Goal: Transaction & Acquisition: Purchase product/service

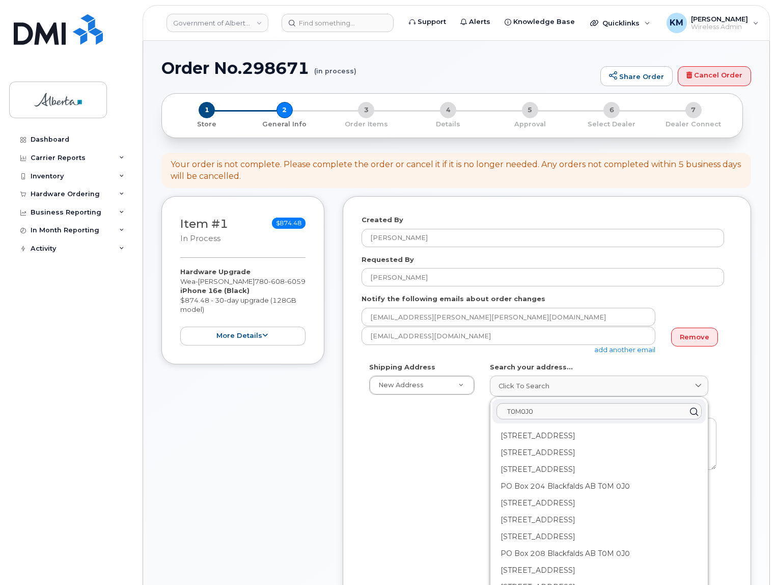
select select
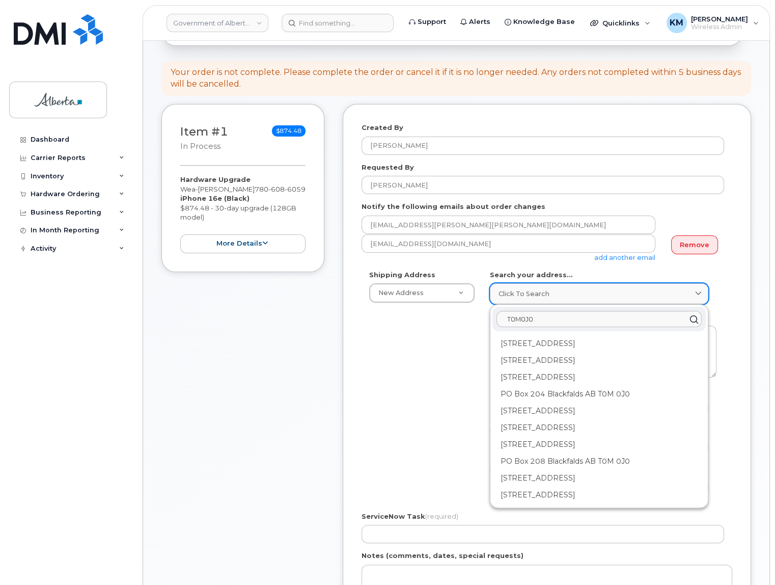
click at [512, 291] on span "Click to search" at bounding box center [524, 294] width 51 height 10
click at [519, 287] on link "Click to search" at bounding box center [599, 293] width 219 height 21
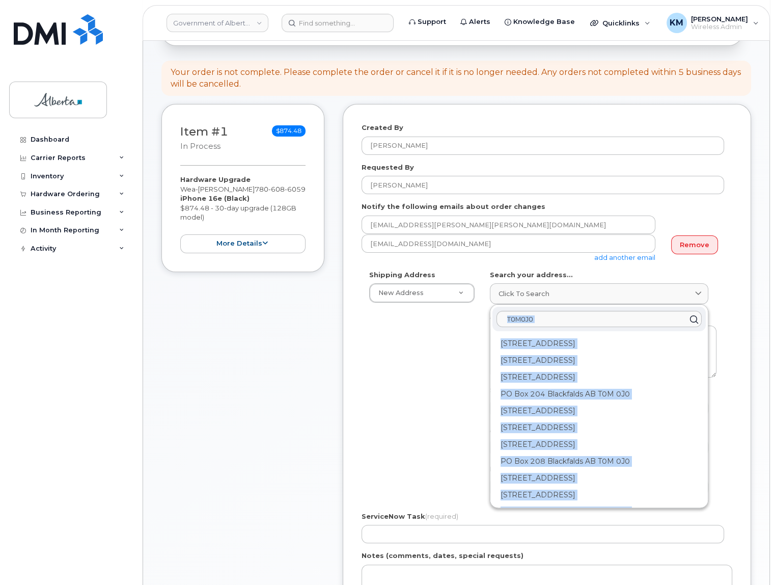
drag, startPoint x: 554, startPoint y: 309, endPoint x: 486, endPoint y: 311, distance: 67.8
click at [486, 311] on div "AB Search your address... Click to search T0M0J0 PO Box 201 Blackfalds AB T0M 0…" at bounding box center [603, 387] width 242 height 234
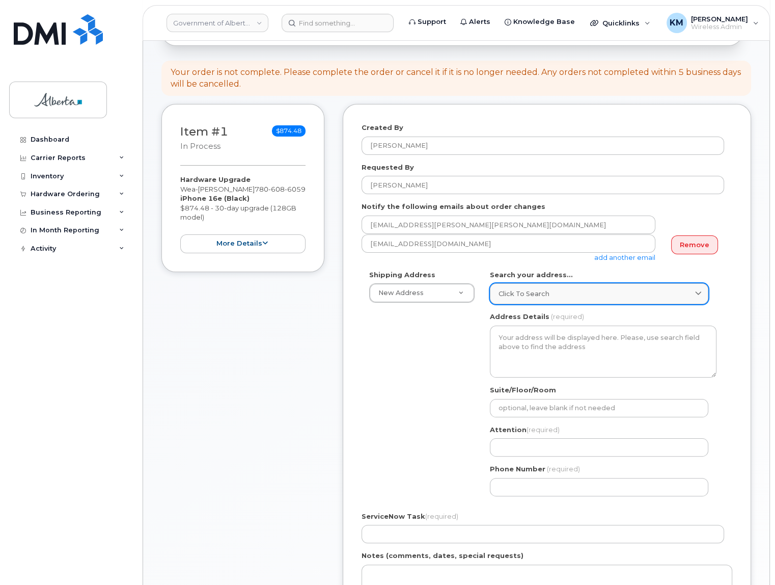
click at [506, 289] on span "Click to search" at bounding box center [524, 294] width 51 height 10
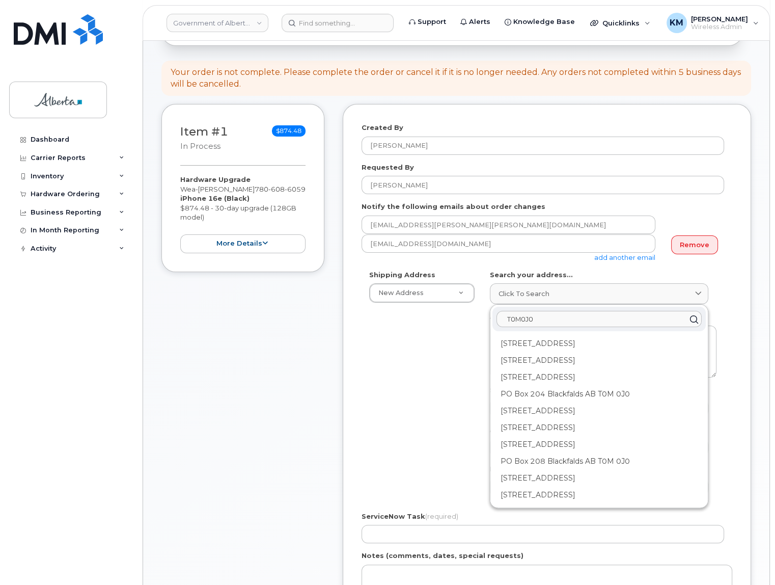
drag, startPoint x: 539, startPoint y: 319, endPoint x: 498, endPoint y: 316, distance: 41.4
click at [498, 316] on input "T0M0J0" at bounding box center [599, 319] width 205 height 16
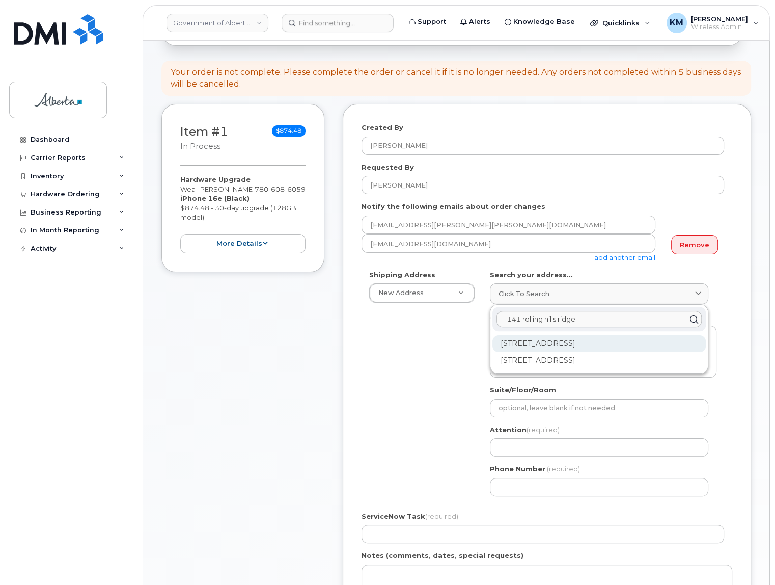
type input "141 rolling hills ridge"
click at [506, 346] on div "PO Box 141 Rolling Hills AB T0J 2S0" at bounding box center [599, 343] width 213 height 17
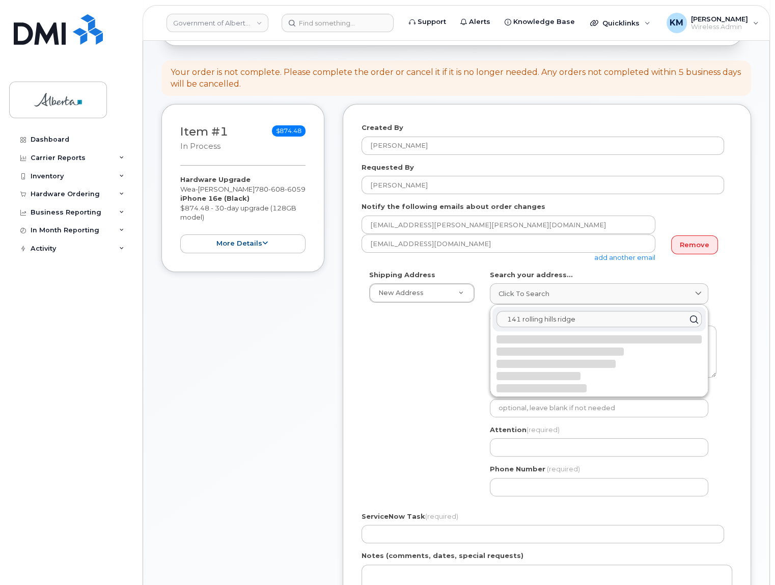
select select
type textarea "PO Box 141 ROLLING HILLS AB T0J 2S0 CANADA"
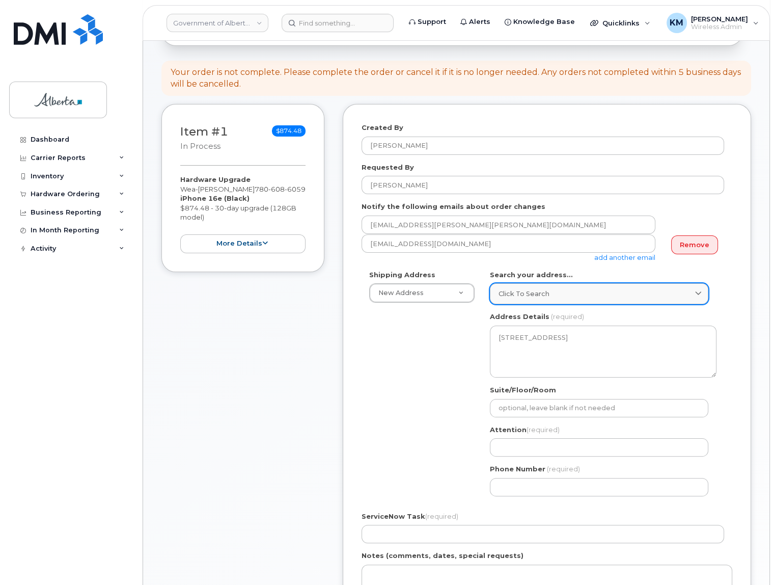
click at [572, 295] on div "Click to search" at bounding box center [599, 294] width 201 height 10
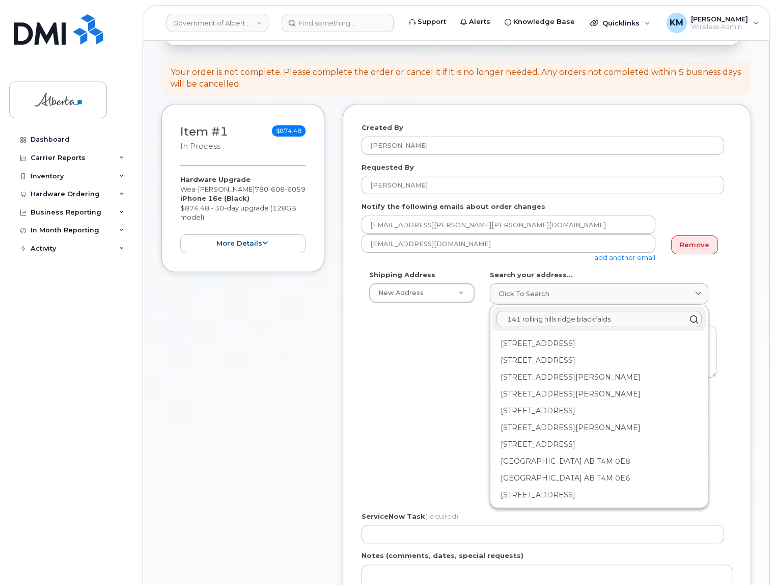
drag, startPoint x: 647, startPoint y: 315, endPoint x: 578, endPoint y: 317, distance: 68.8
click at [578, 317] on input "141 rolling hills ridge blackfalds" at bounding box center [599, 319] width 205 height 16
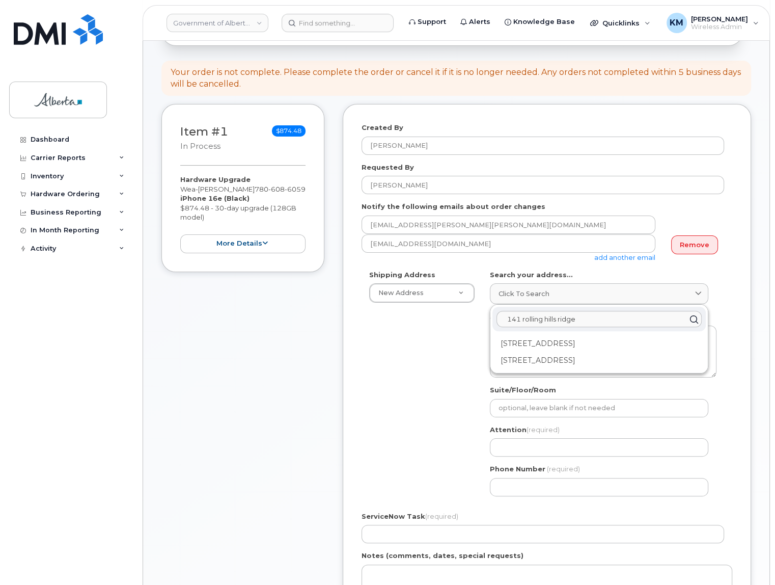
drag, startPoint x: 578, startPoint y: 317, endPoint x: 496, endPoint y: 315, distance: 82.0
click at [496, 315] on div "141 rolling hills ridge" at bounding box center [599, 319] width 213 height 24
type input "blackfalds"
click at [506, 344] on div "Blackfalds AB T0M 0J0" at bounding box center [599, 343] width 213 height 17
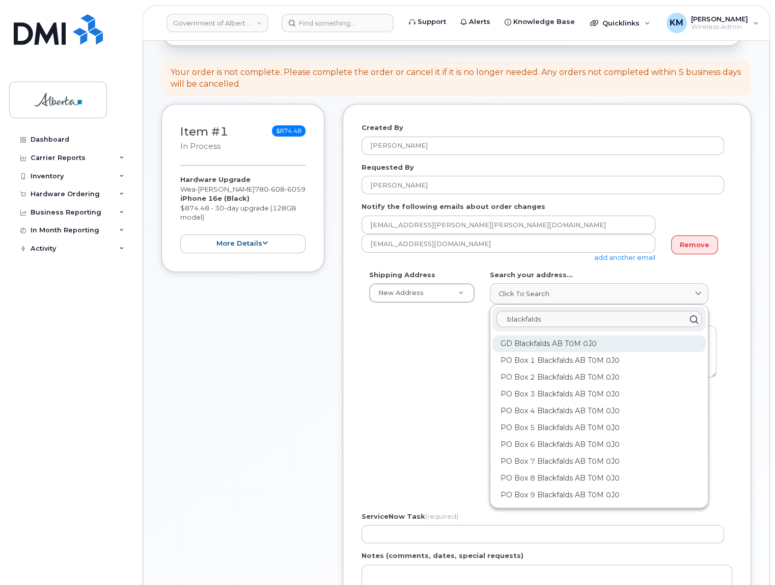
click at [563, 369] on div "GD Blackfalds AB T0M 0J0" at bounding box center [599, 377] width 213 height 17
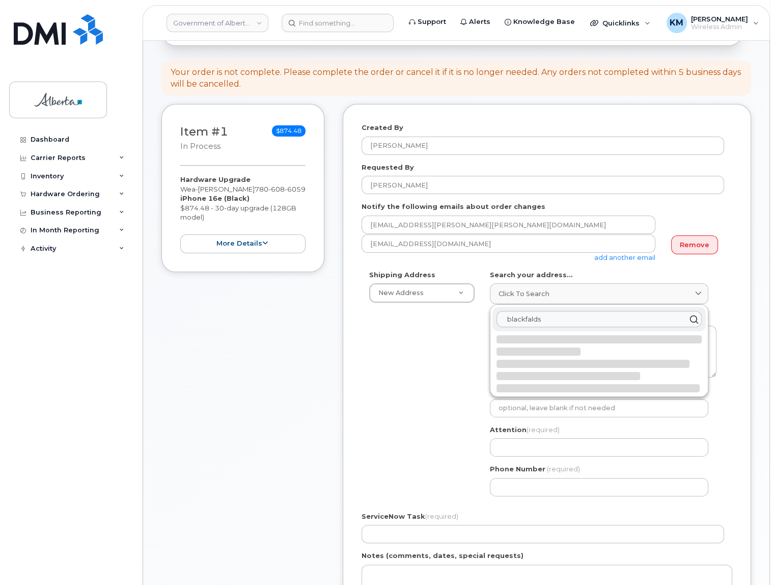
select select
type textarea "GD BLACKFALDS AB T0M 0J0 CANADA"
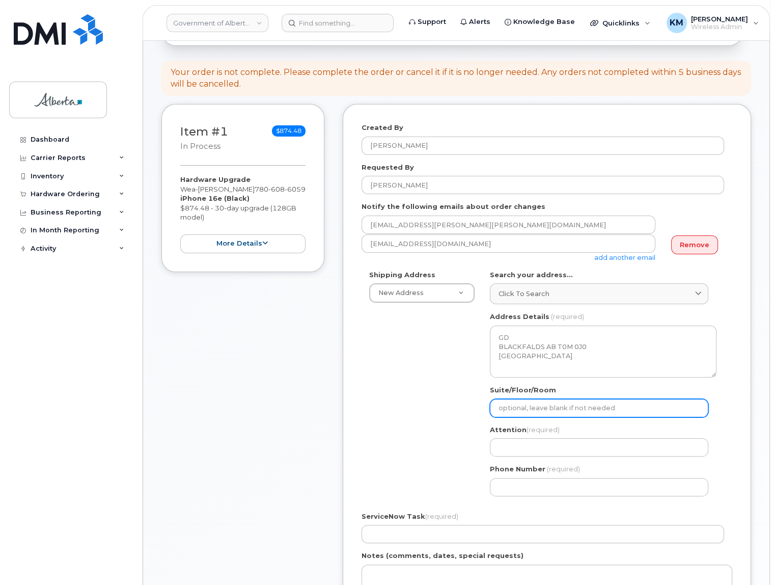
click at [550, 404] on input "Suite/Floor/Room" at bounding box center [599, 408] width 219 height 18
select select
type input "1"
select select
type input "14"
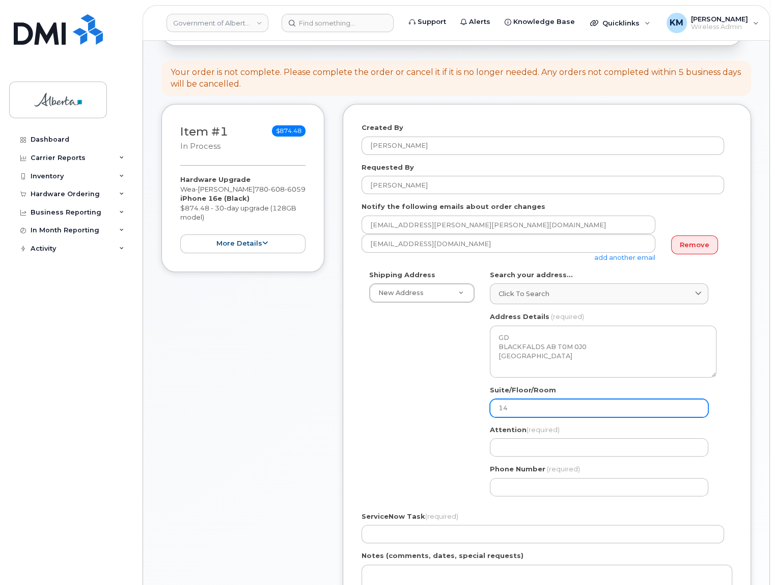
select select
type input "141"
select select
type input "141 R"
select select
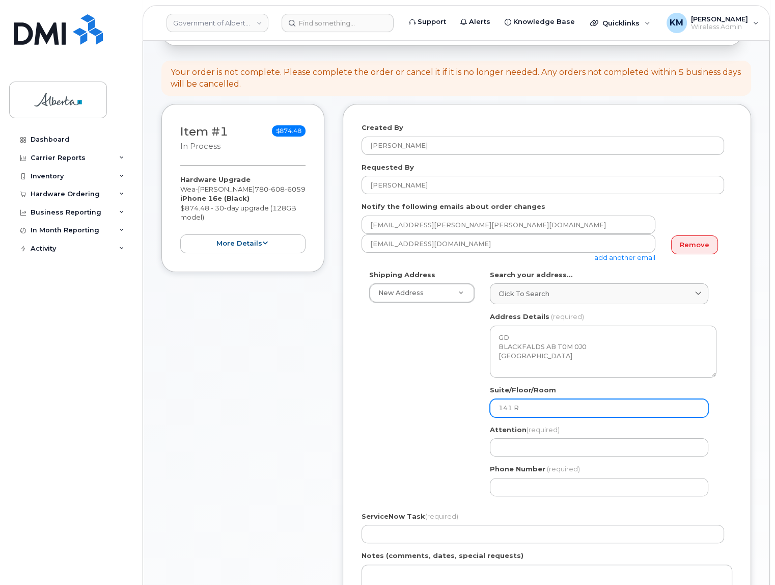
type input "141 Ro"
select select
type input "141 Rol"
select select
type input "141 Roll"
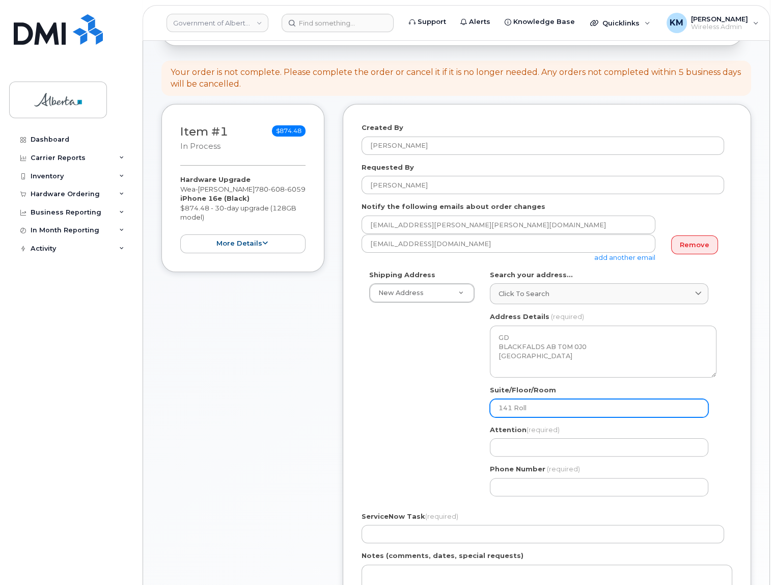
select select
type input "141 Rolli"
select select
type input "141 Rollin"
select select
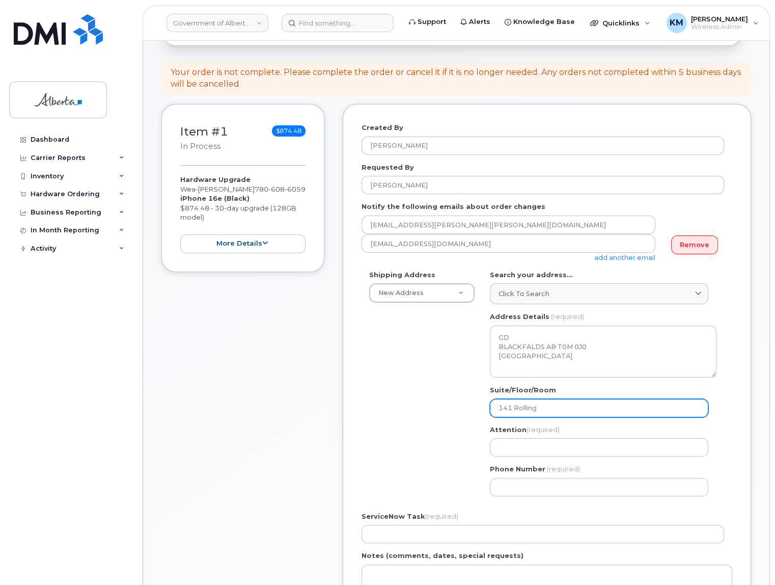
type input "141 Rolling"
select select
type input "141 Rolling R"
select select
type input "141 Rolling Ri"
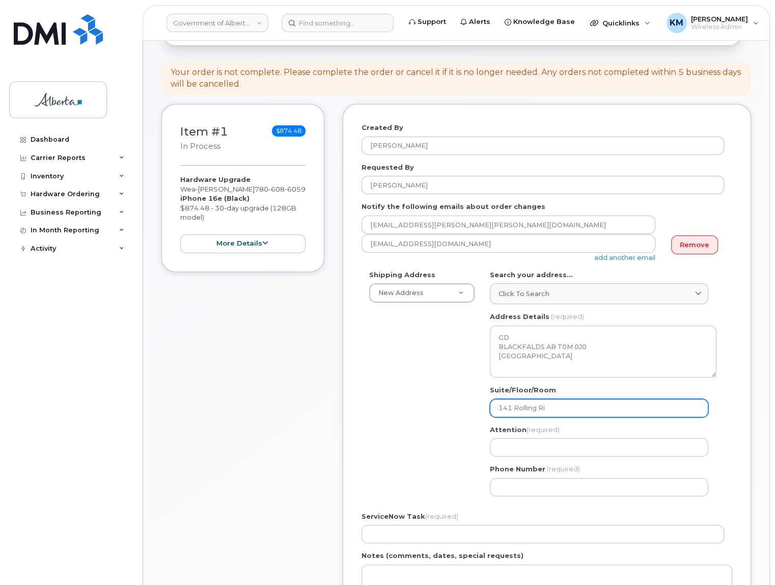
select select
type input "141 Rolling R"
select select
type input "141 Rolling"
select select
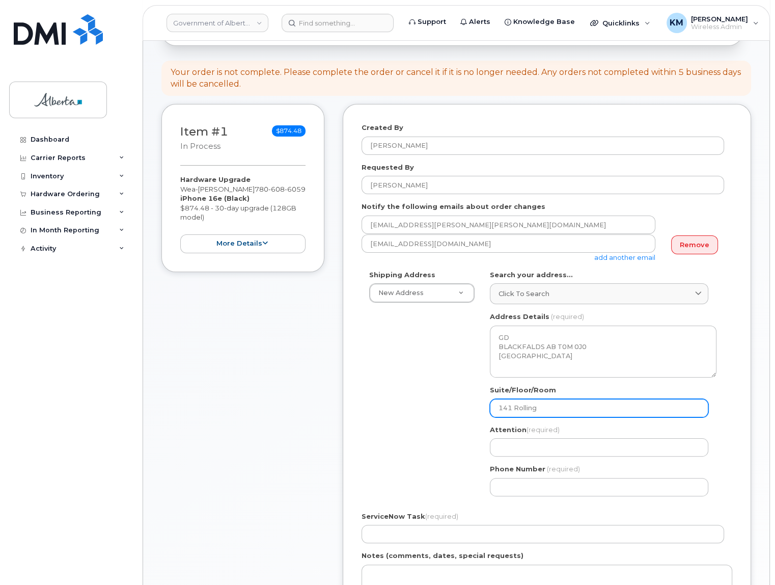
type input "141 Rolling H"
select select
type input "141 Rolling Hi"
select select
type input "141 Rolling Hil"
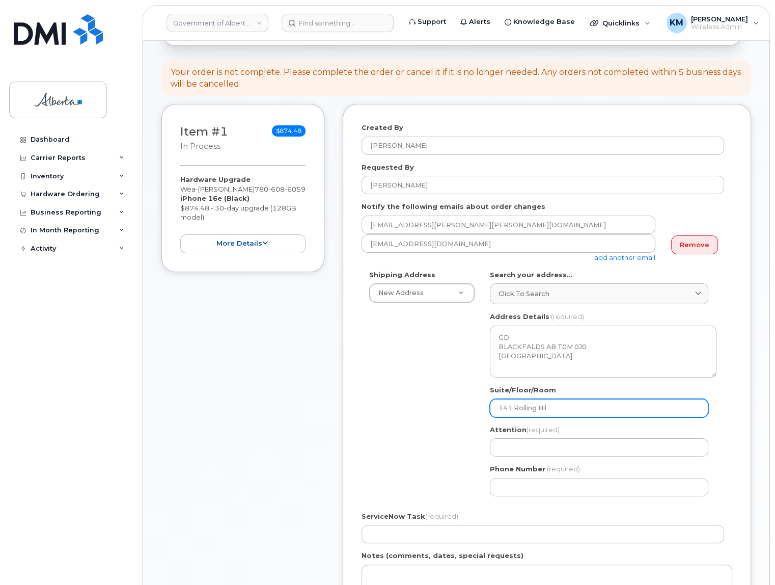
select select
type input "141 Rolling Hill"
select select
type input "141 Rolling Hills"
select select
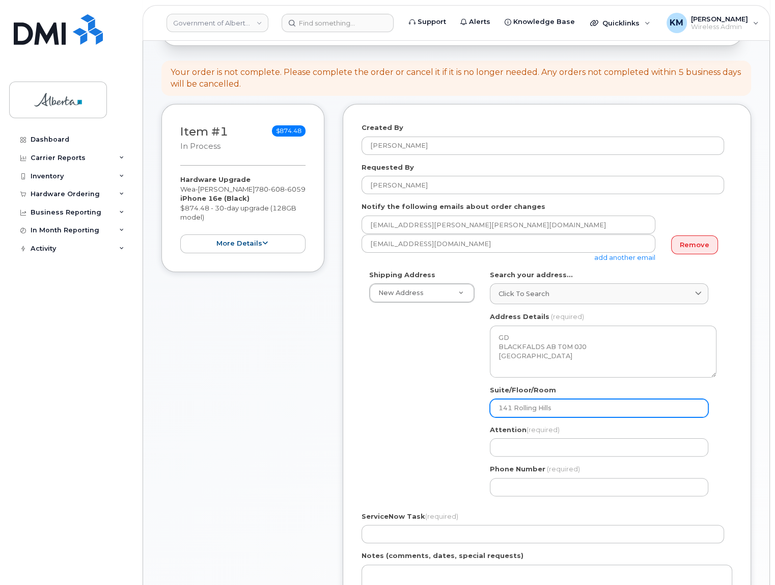
type input "141 Rolling Hills R"
select select
type input "141 Rolling Hills Ri"
select select
type input "141 Rolling Hills Rid"
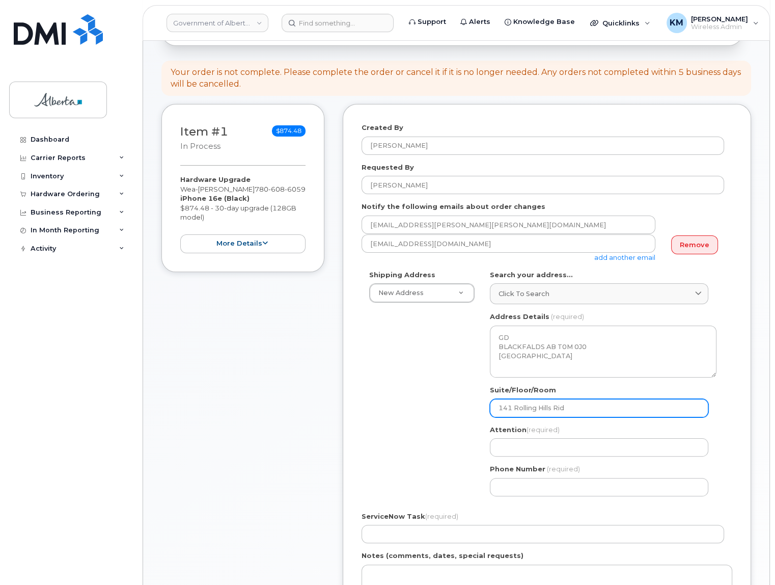
select select
type input "141 Rolling Hills Ridg"
select select
type input "141 Rolling Hills Ridge"
select select
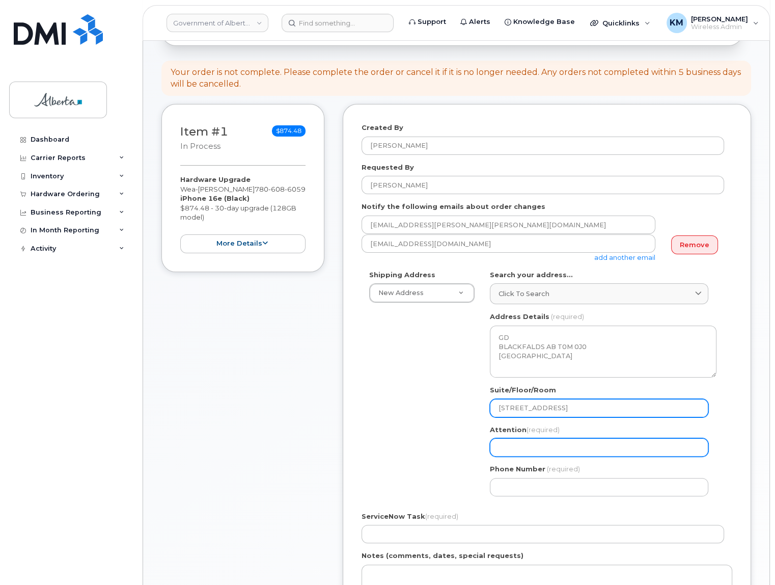
type input "C"
select select
type input "Ca"
select select
type input "Car"
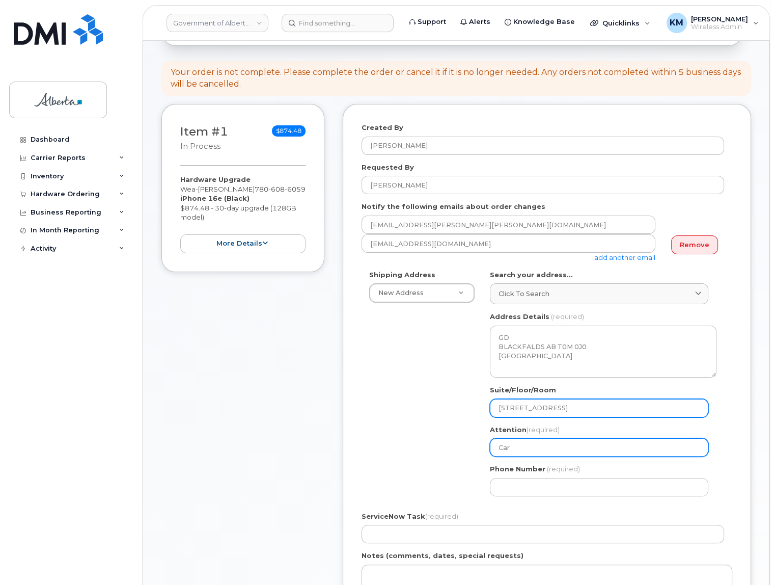
select select
type input "Carl"
select select
type input "Carly"
select select
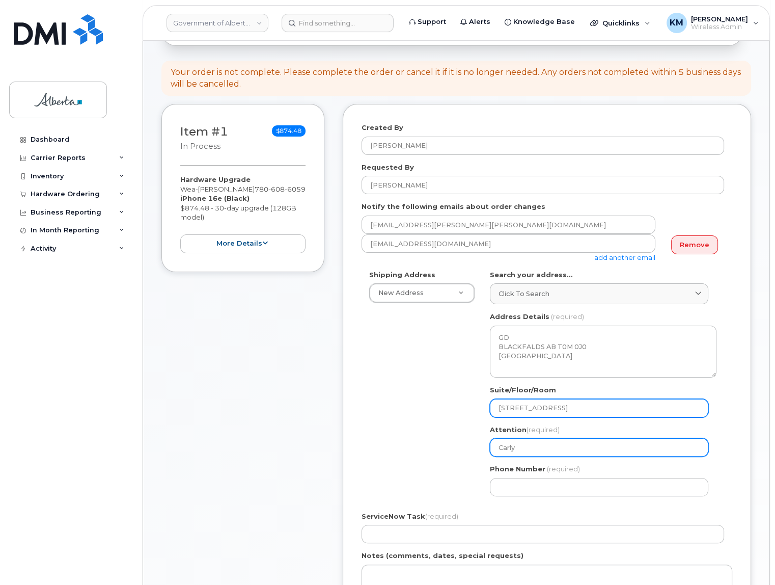
type input "Carly D"
select select
type input "Carly Du"
select select
type input "Carly Dud"
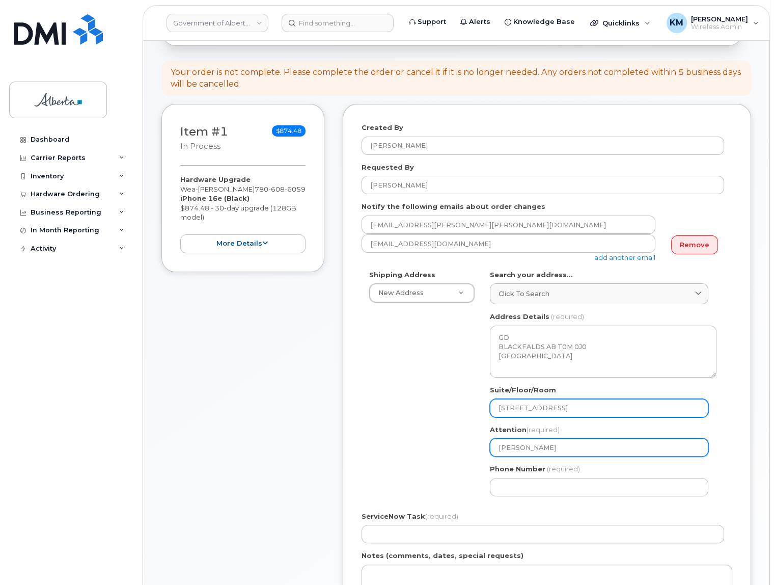
select select
type input "Carly Dudm"
select select
type input "Carly Dudma"
select select
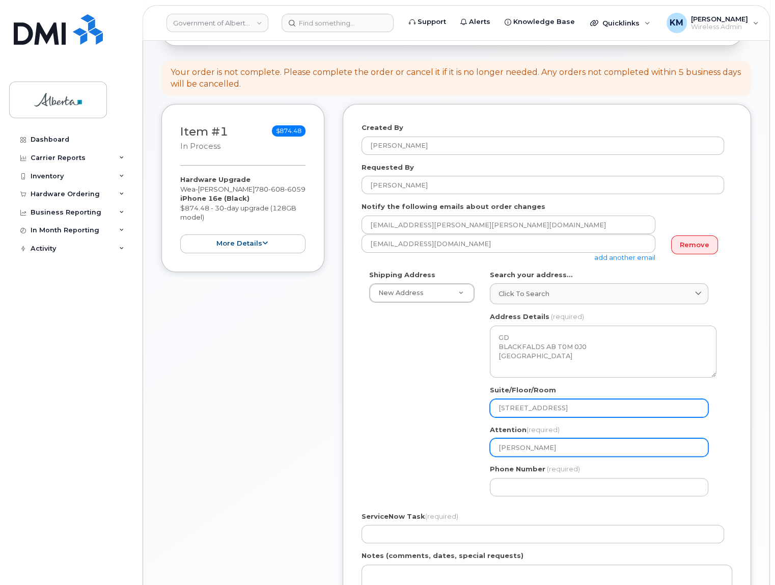
type input "Carly Dudman"
select select
type input "Carly Dudma"
select select
type input "Carly Dudm"
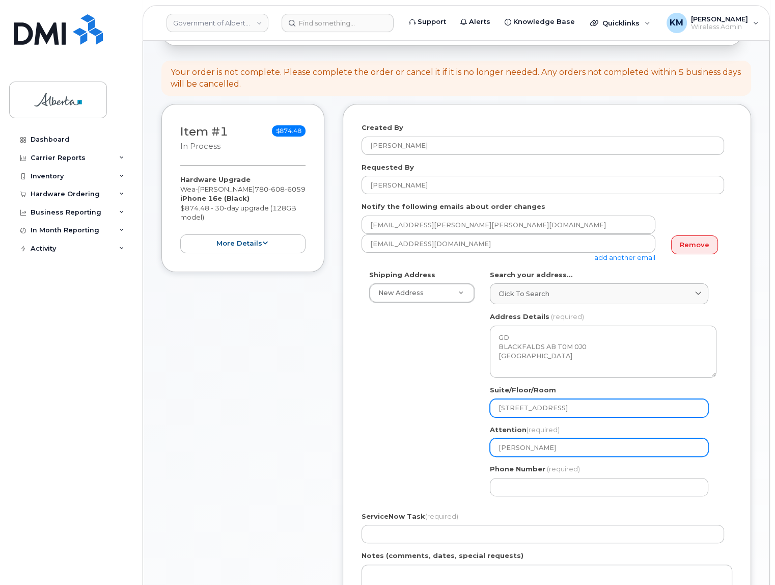
select select
type input "Carly Dud"
select select
type input "Carly Du"
select select
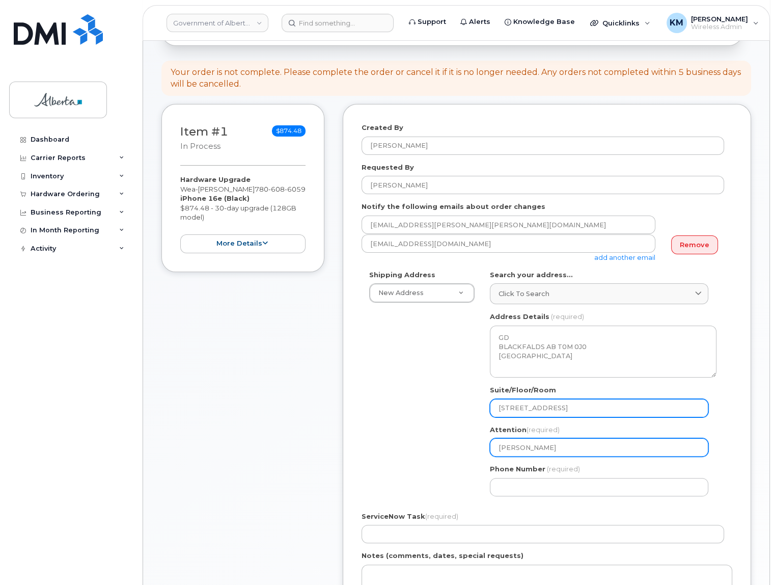
type input "Carly Dud"
select select
type input "Carly Dudu"
select select
type input "Carly Dudum"
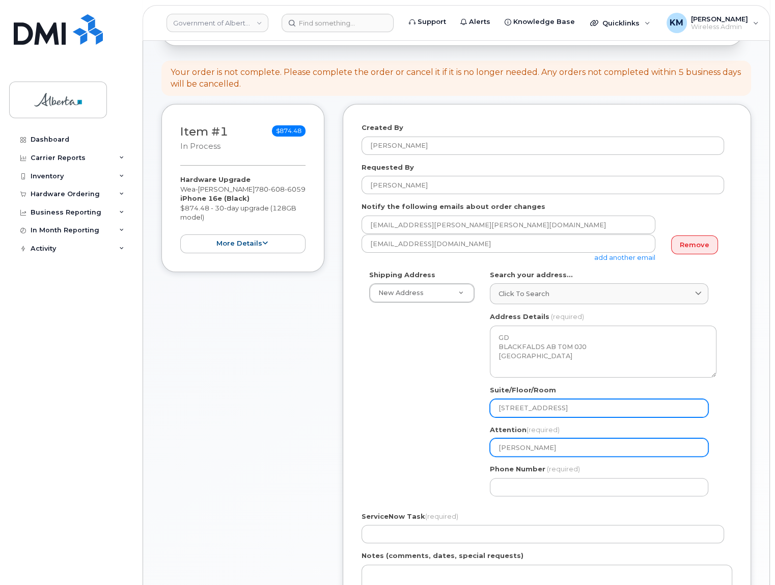
select select
type input "Carly Duduma"
select select
type input "[PERSON_NAME]"
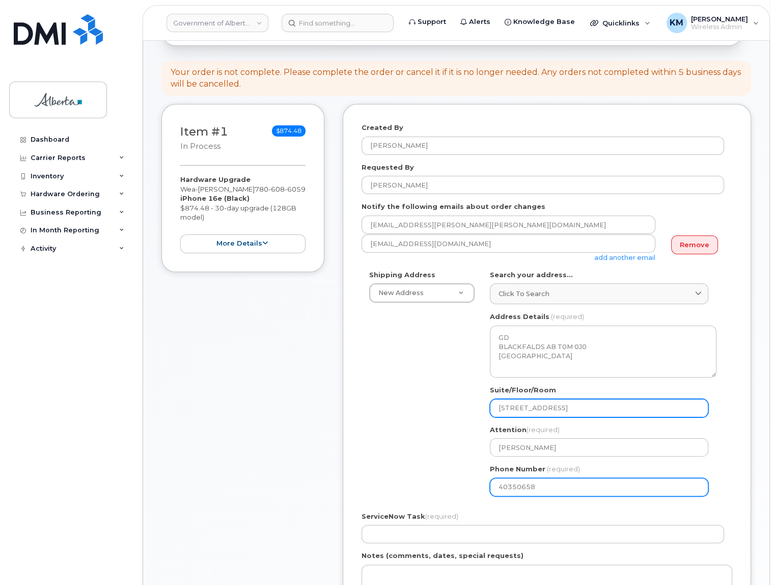
type input "403506582"
select select
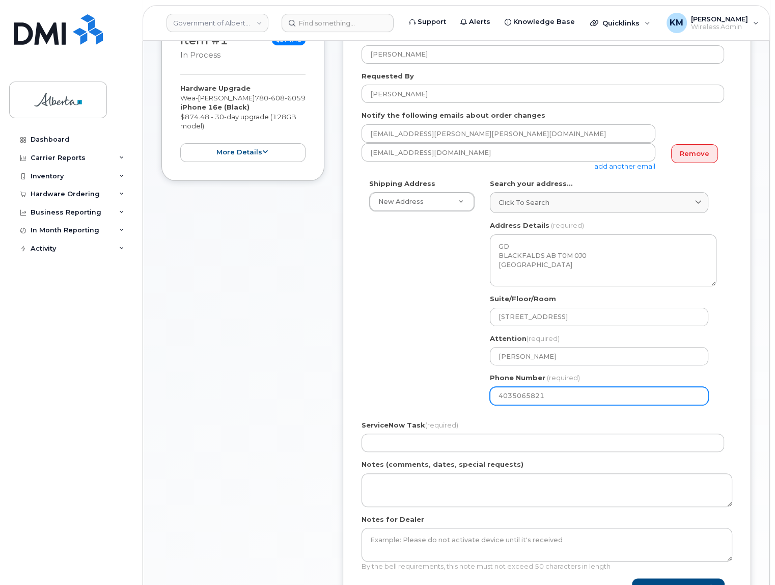
scroll to position [185, 0]
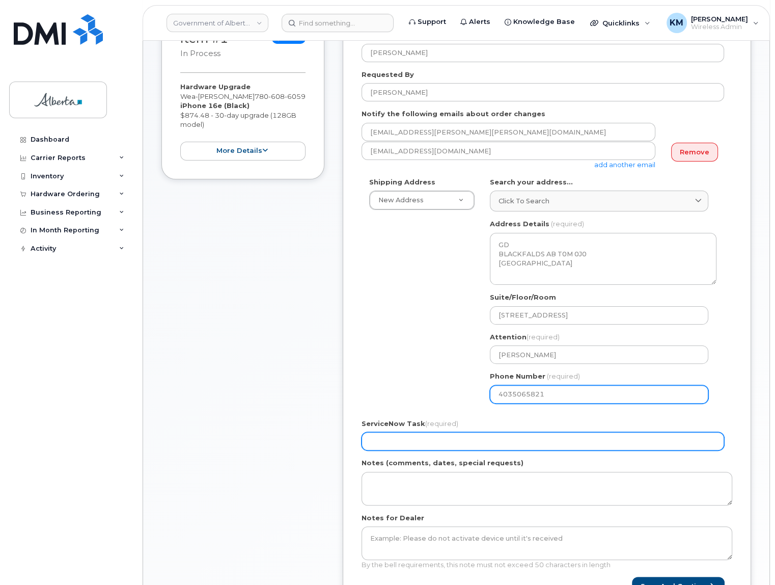
type input "4035065821"
click at [513, 437] on input "ServiceNow Task (required)" at bounding box center [543, 441] width 363 height 18
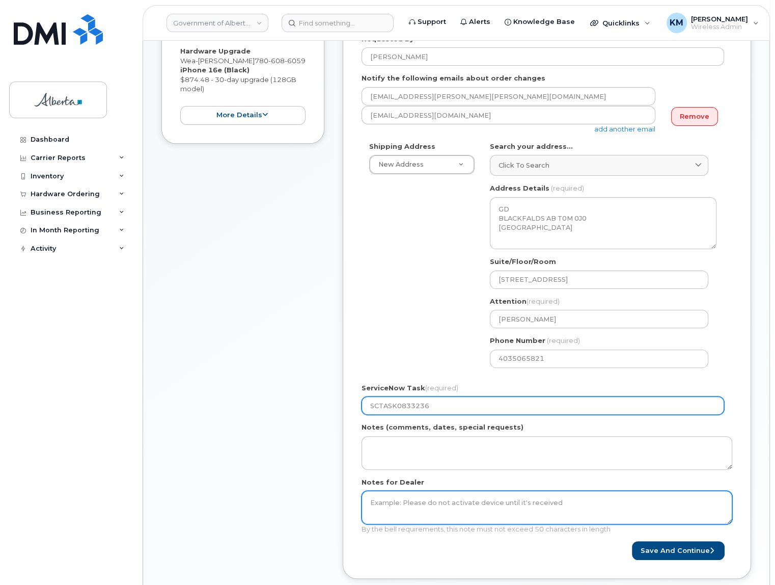
scroll to position [231, 0]
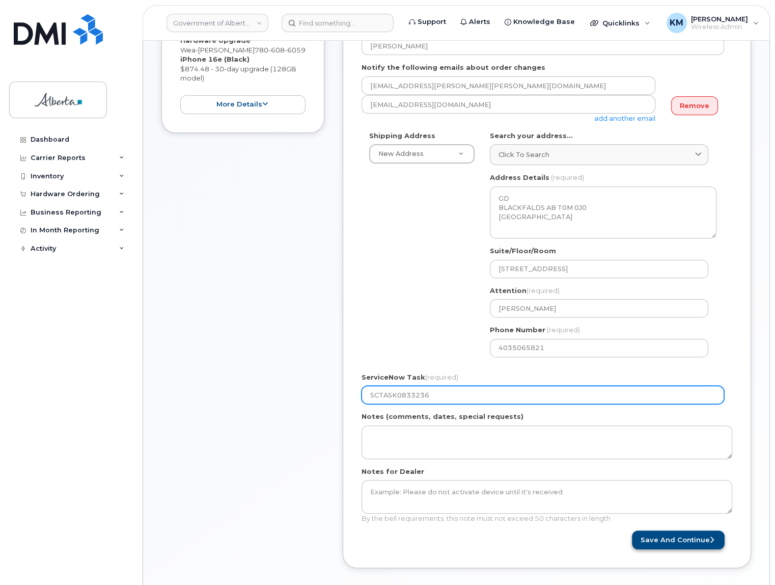
type input "SCTASK0833236"
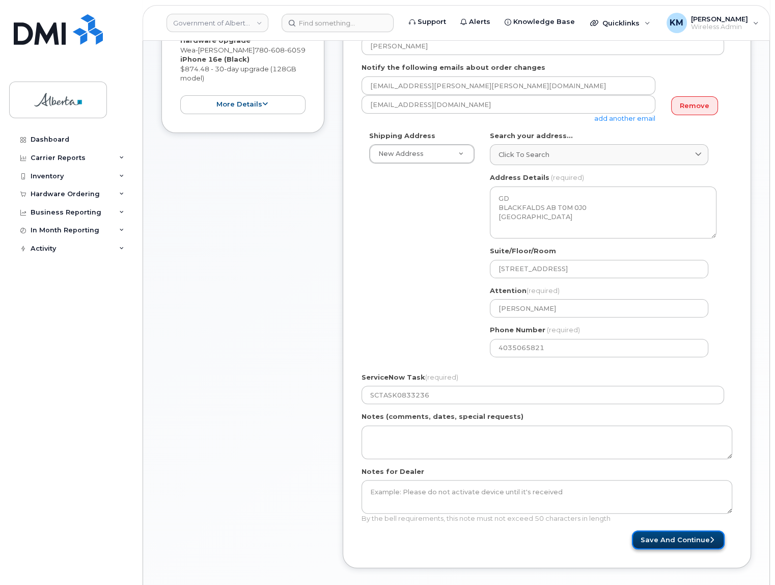
click at [673, 537] on button "Save and Continue" at bounding box center [678, 539] width 93 height 19
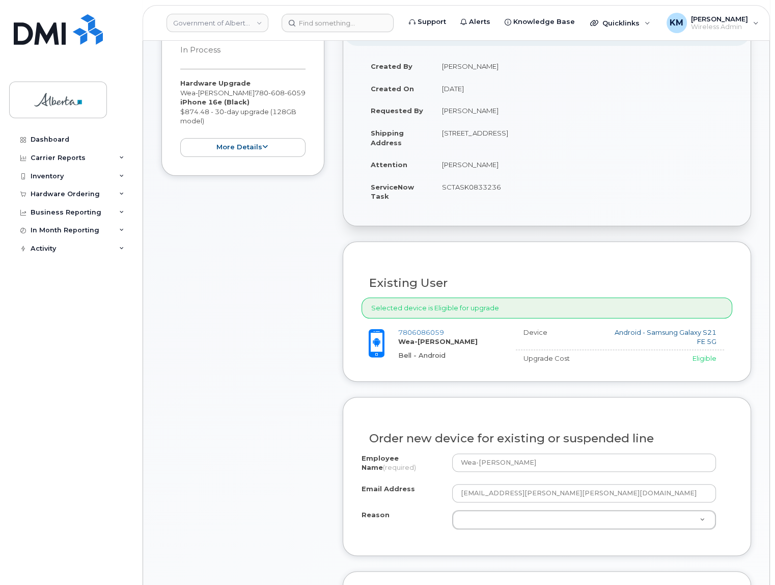
scroll to position [278, 0]
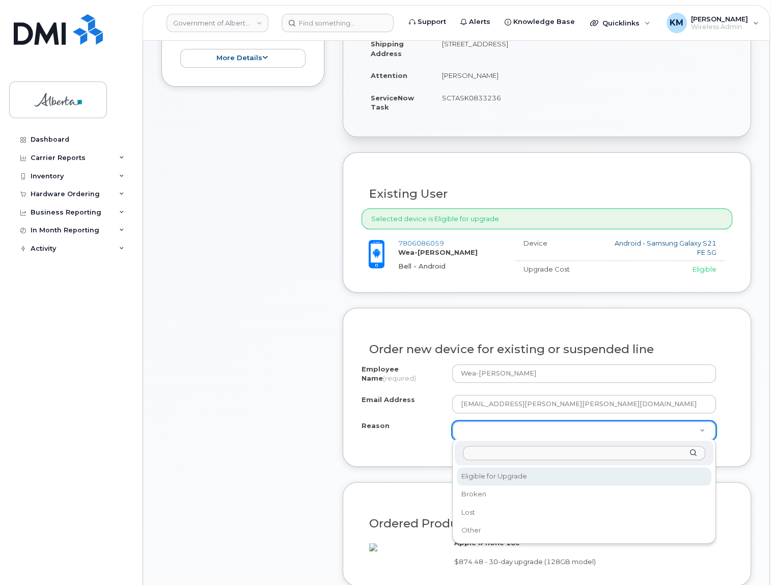
select select "eligible_for_upgrade"
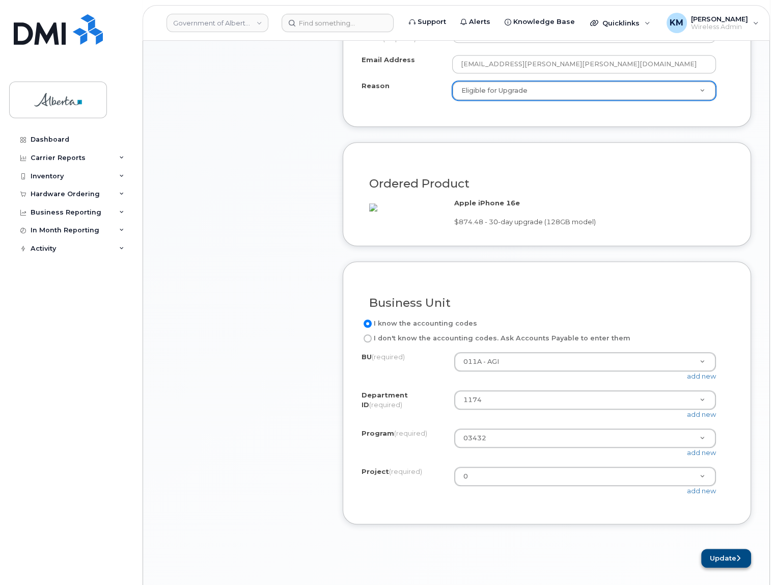
scroll to position [648, 0]
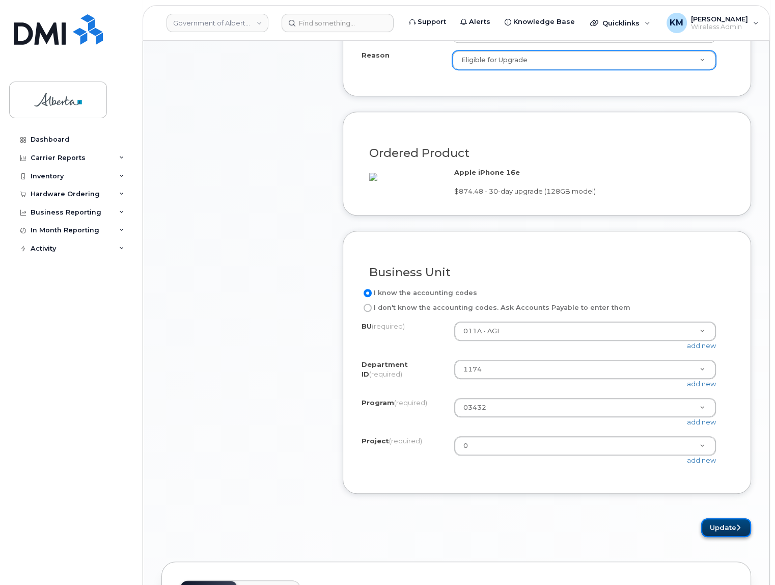
click at [717, 535] on button "Update" at bounding box center [726, 527] width 50 height 19
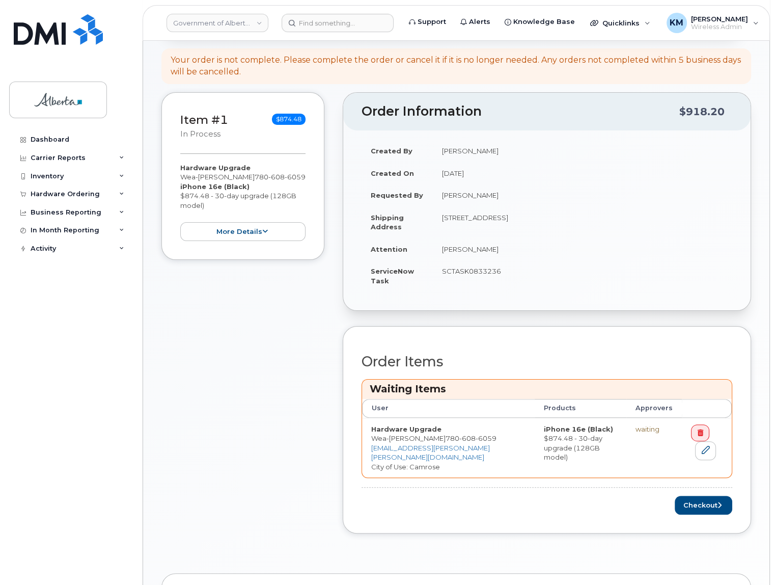
scroll to position [185, 0]
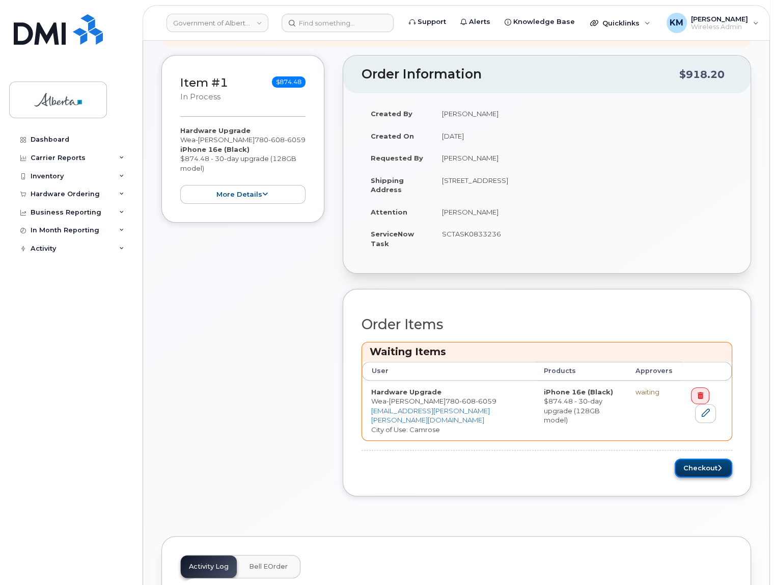
click at [697, 475] on button "Checkout" at bounding box center [704, 467] width 58 height 19
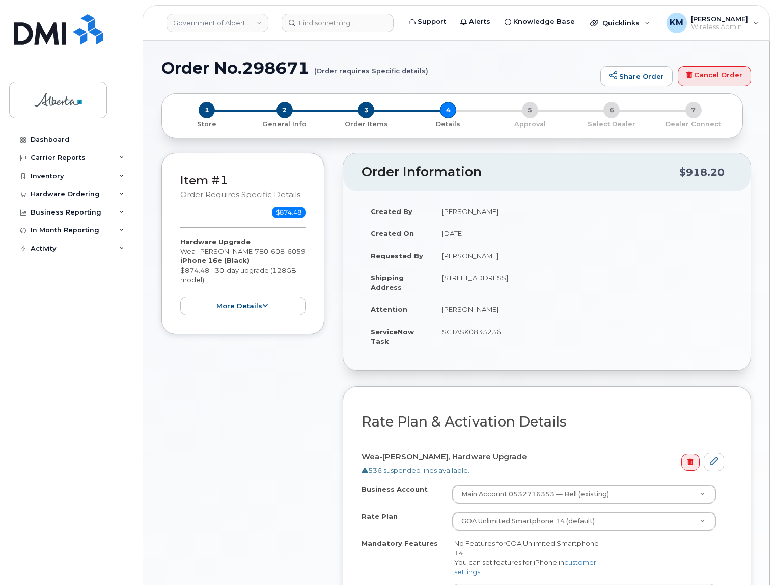
select select
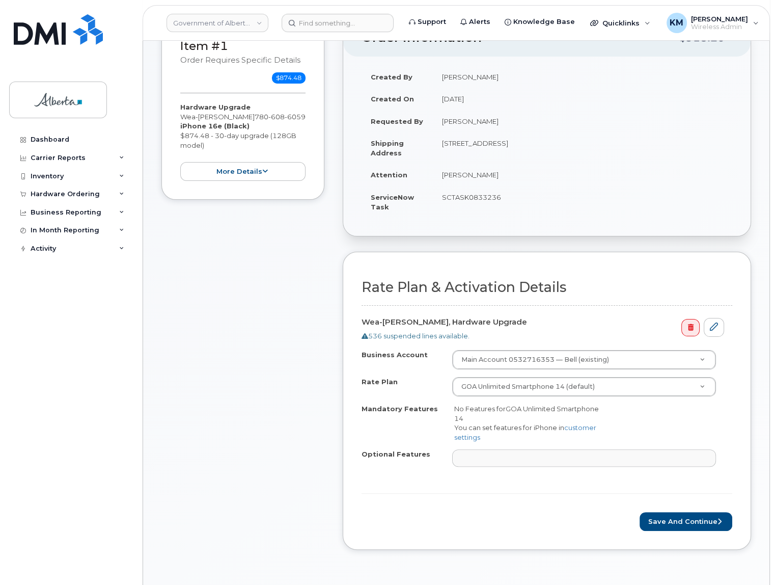
scroll to position [139, 0]
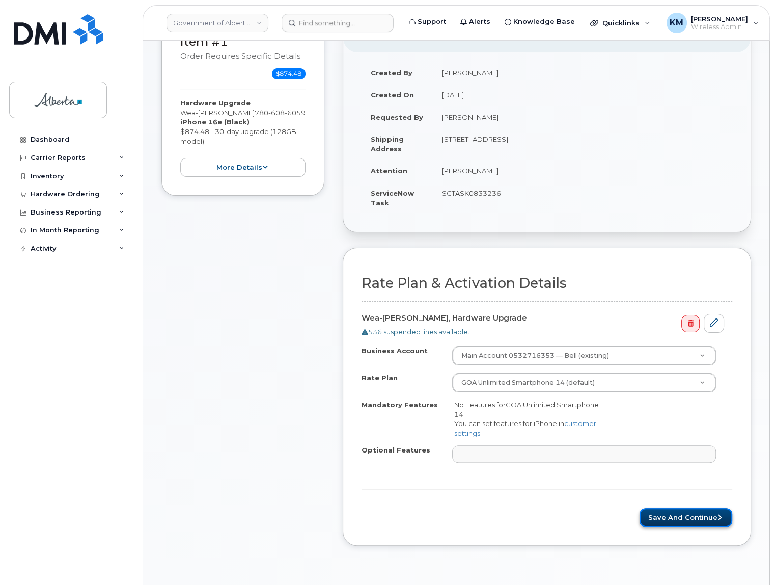
click at [679, 512] on button "Save and Continue" at bounding box center [686, 517] width 93 height 19
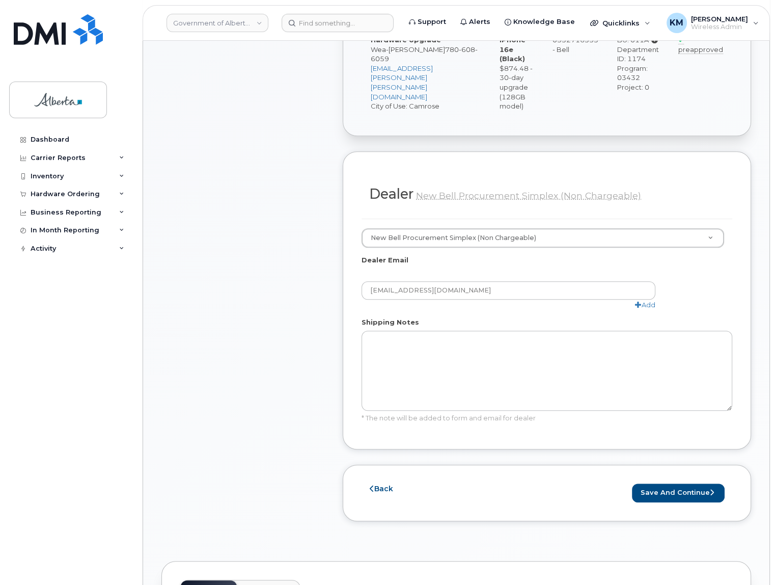
scroll to position [463, 0]
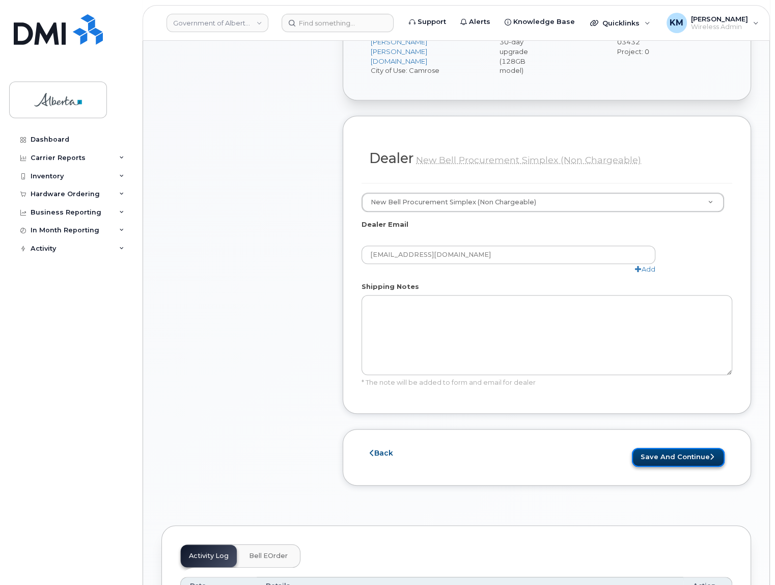
click at [655, 448] on button "Save and Continue" at bounding box center [678, 457] width 93 height 19
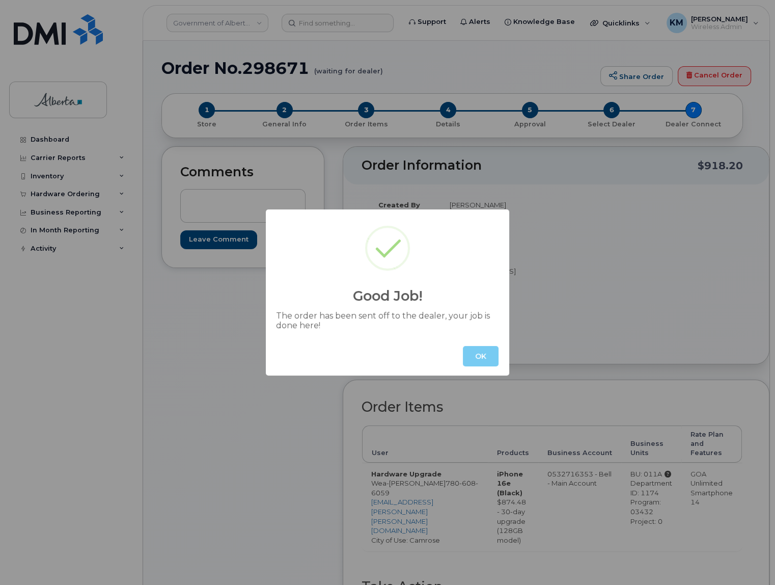
click at [486, 361] on button "OK" at bounding box center [481, 356] width 36 height 20
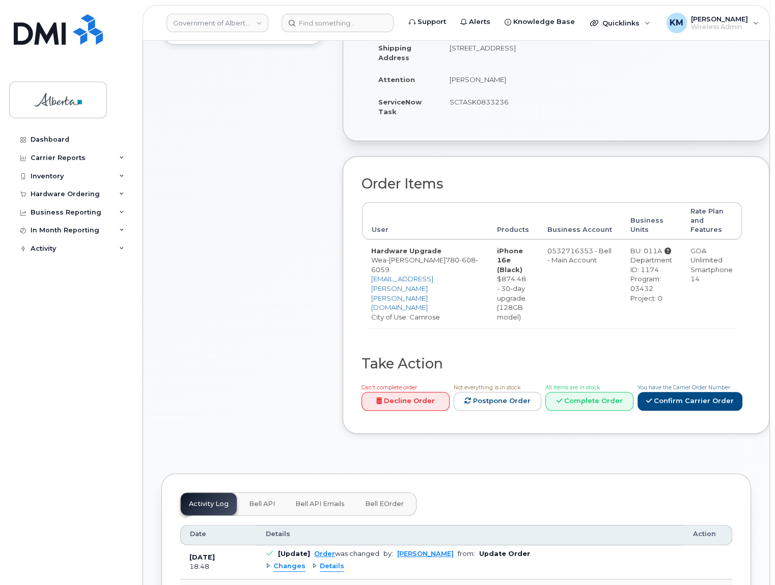
scroll to position [231, 0]
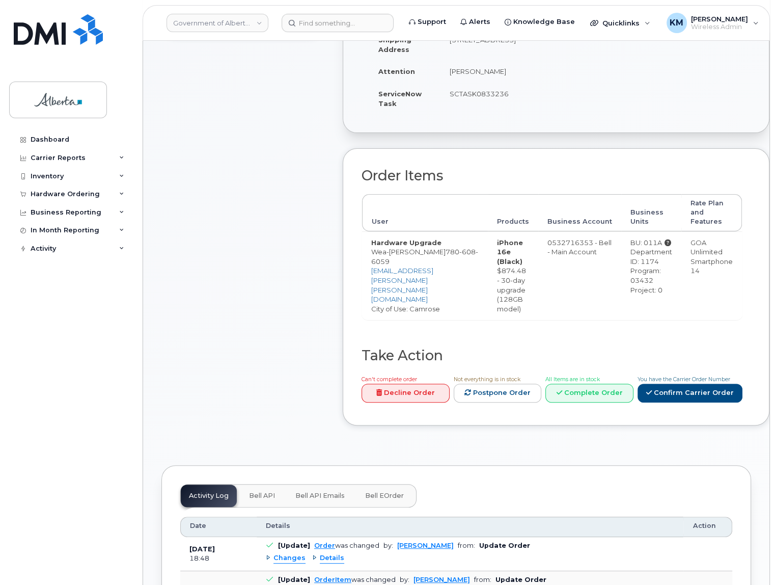
click at [267, 500] on span "Bell API" at bounding box center [262, 496] width 26 height 8
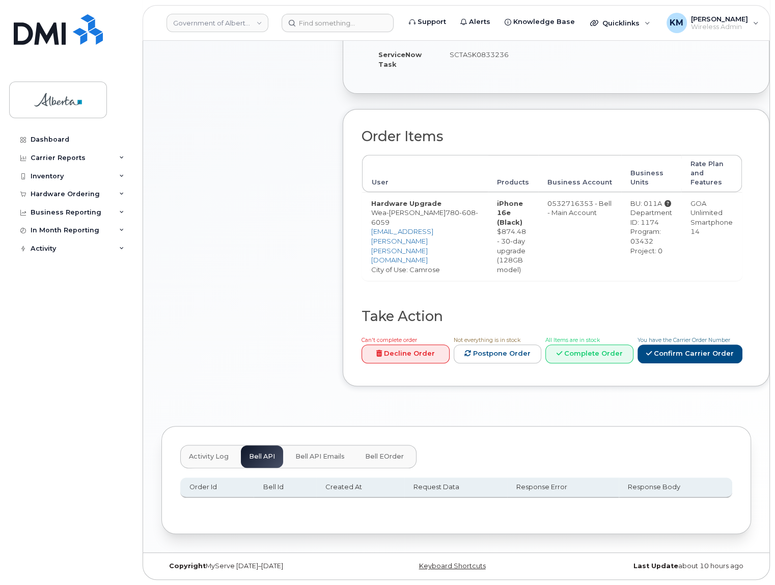
scroll to position [278, 0]
click at [217, 458] on span "Activity Log" at bounding box center [209, 456] width 40 height 8
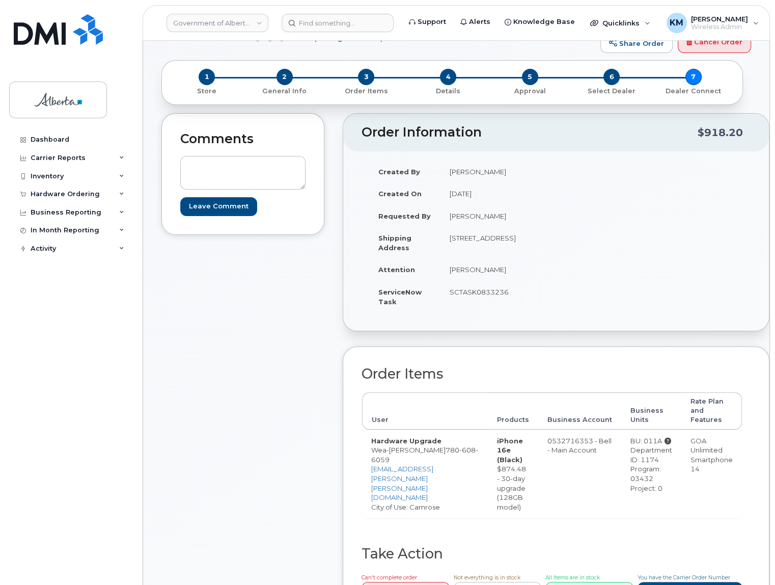
scroll to position [0, 0]
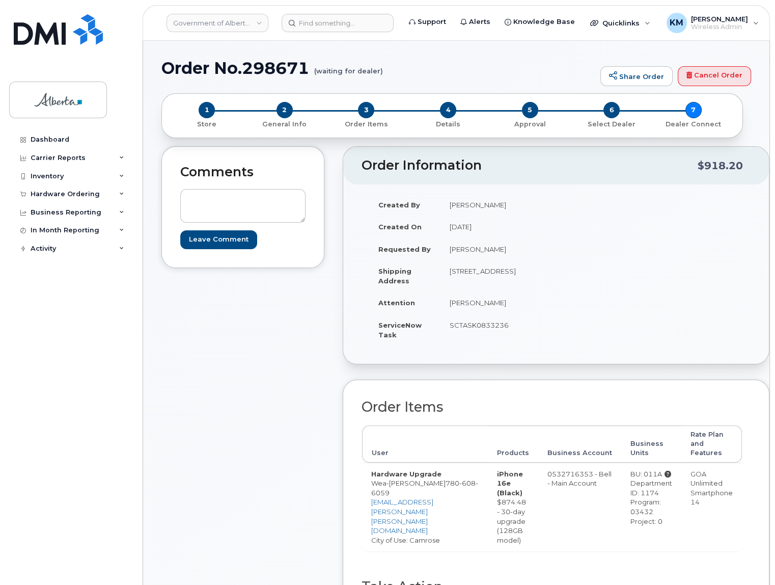
click at [134, 95] on div "Dashboard Carrier Reports Monthly Billing Data Daily Data Pooling Data Behavior…" at bounding box center [69, 292] width 138 height 585
click at [87, 192] on div "Hardware Ordering" at bounding box center [65, 194] width 69 height 8
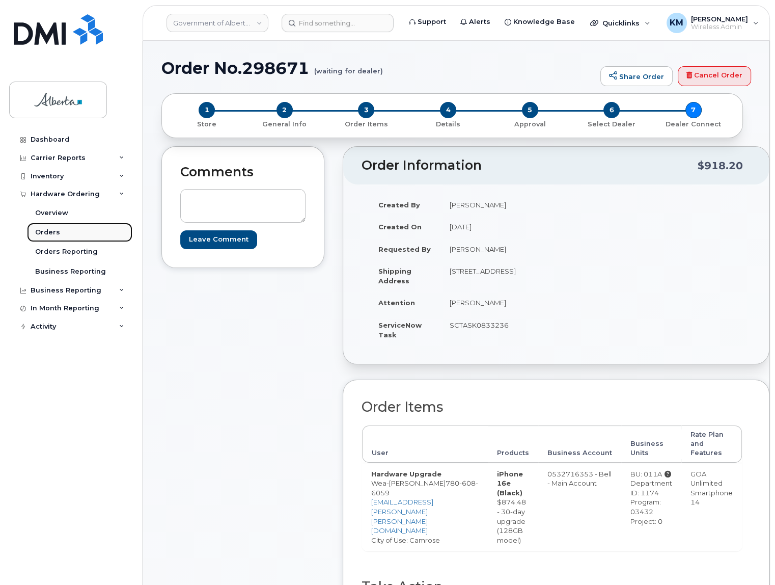
click at [57, 232] on div "Orders" at bounding box center [47, 232] width 25 height 9
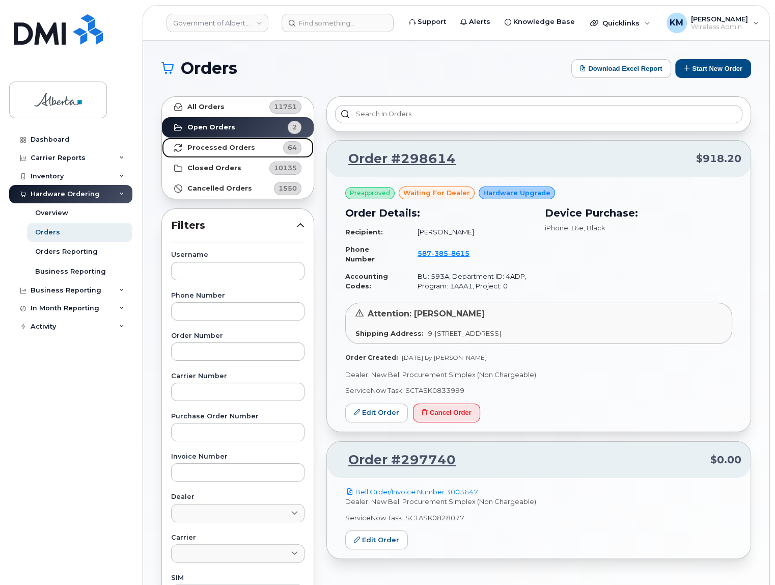
click at [233, 148] on strong "Processed Orders" at bounding box center [221, 148] width 68 height 8
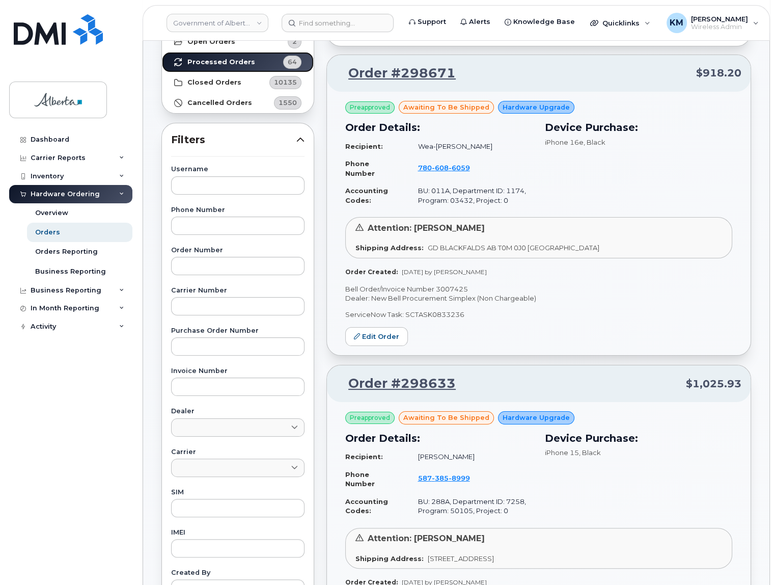
scroll to position [46, 0]
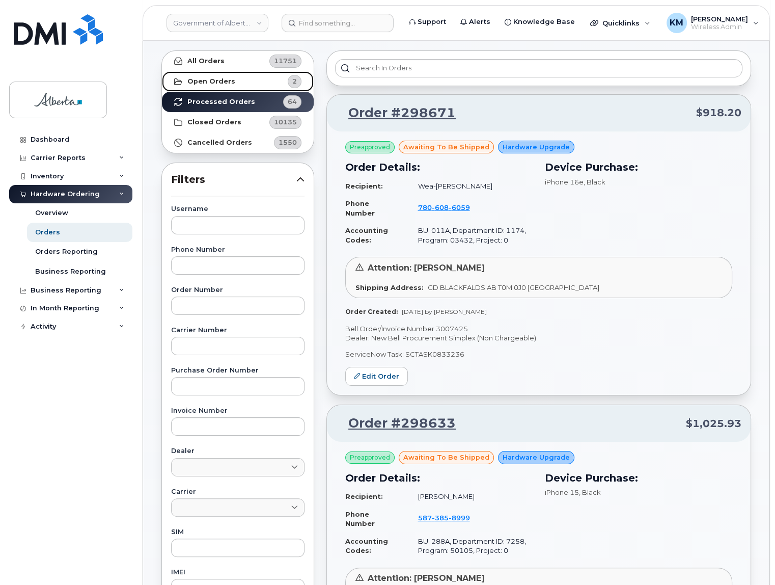
click at [242, 81] on link "Open Orders 2" at bounding box center [238, 81] width 152 height 20
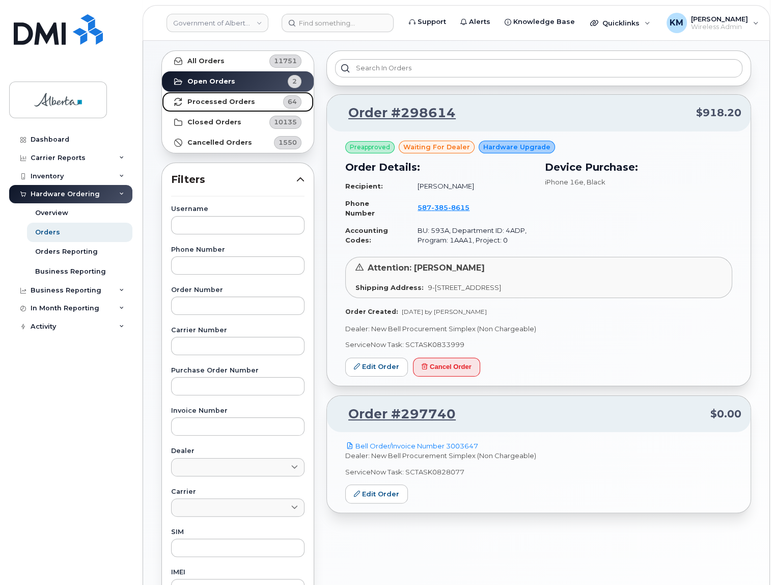
click at [205, 98] on strong "Processed Orders" at bounding box center [221, 102] width 68 height 8
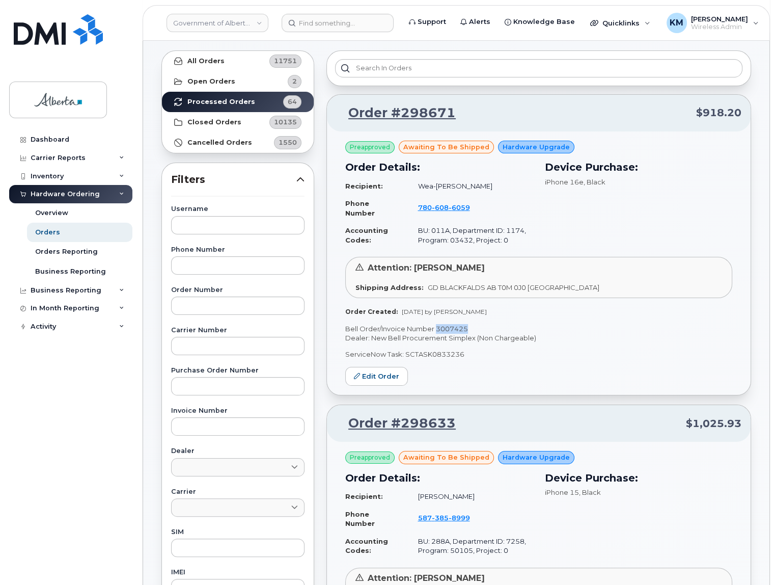
drag, startPoint x: 470, startPoint y: 328, endPoint x: 437, endPoint y: 329, distance: 33.1
click at [437, 329] on p "Bell Order/Invoice Number 3007425" at bounding box center [538, 329] width 387 height 10
copy p "3007425"
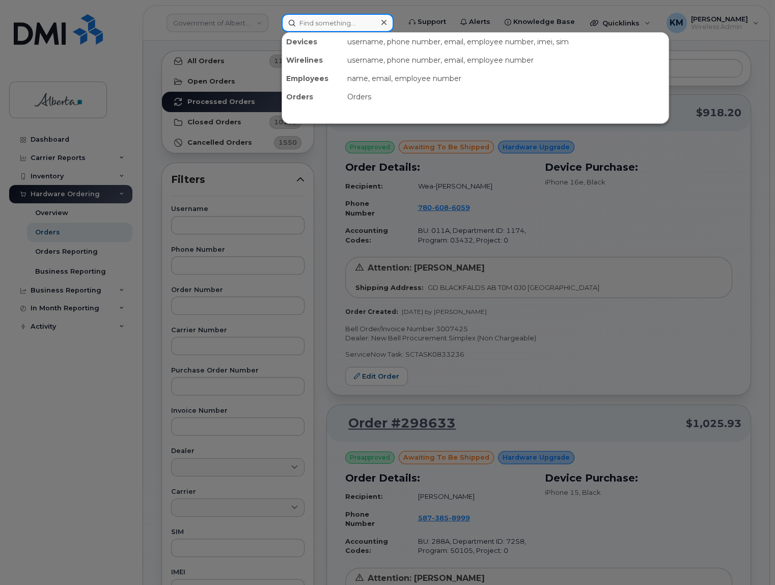
click at [303, 21] on input at bounding box center [338, 23] width 112 height 18
